Goal: Information Seeking & Learning: Learn about a topic

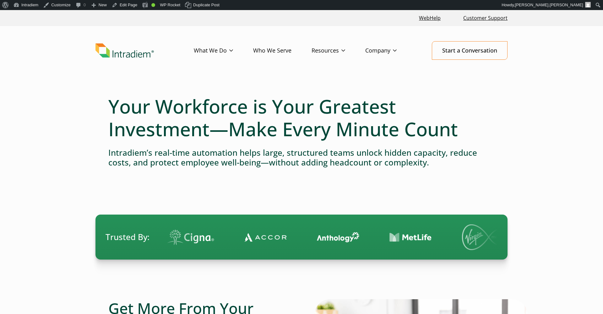
click at [279, 52] on link "Who We Serve" at bounding box center [282, 50] width 58 height 18
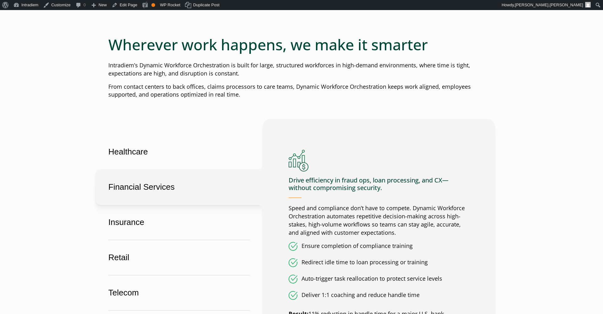
click at [155, 191] on button "Financial Services" at bounding box center [178, 186] width 167 height 35
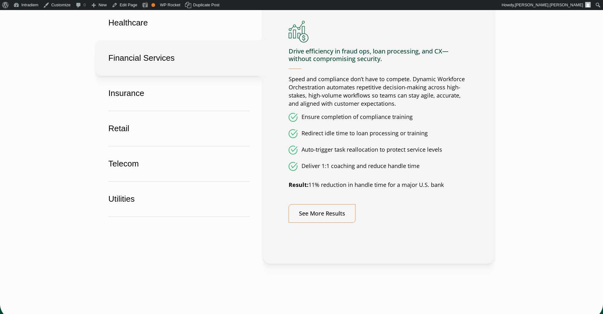
scroll to position [408, 0]
click at [332, 202] on div "Drive efficiency in fraud ops, loan processing, and CX—without compromising sec…" at bounding box center [379, 121] width 180 height 202
click at [325, 208] on link "See More Results" at bounding box center [322, 212] width 67 height 19
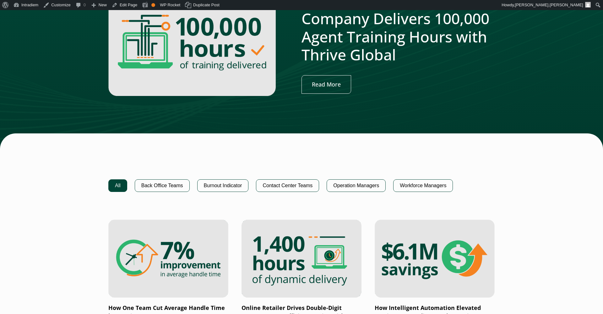
scroll to position [303, 0]
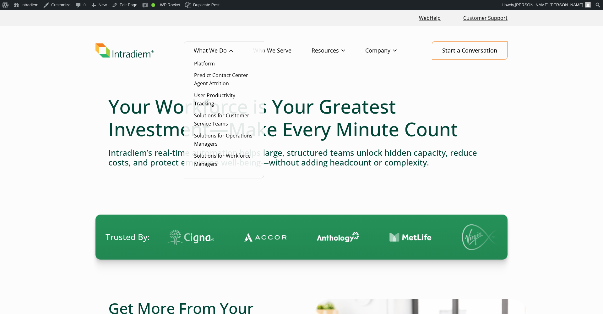
click at [211, 50] on link "What We Do" at bounding box center [223, 50] width 59 height 18
